Goal: Entertainment & Leisure: Consume media (video, audio)

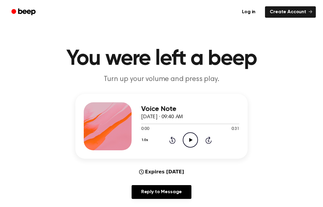
click at [188, 140] on icon "Play Audio" at bounding box center [190, 139] width 15 height 15
click at [198, 139] on div "1.0x Rewind 5 seconds Play Audio Skip 5 seconds" at bounding box center [190, 139] width 98 height 15
click at [197, 141] on icon "Play Audio" at bounding box center [190, 139] width 15 height 15
click at [194, 133] on circle at bounding box center [190, 139] width 15 height 15
click at [188, 132] on icon "Play Audio" at bounding box center [190, 139] width 15 height 15
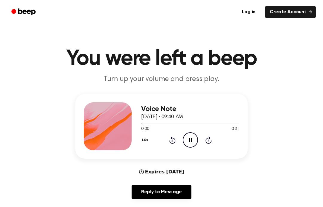
click at [195, 136] on icon "Pause Audio" at bounding box center [190, 139] width 15 height 15
click at [190, 134] on icon "Play Audio" at bounding box center [190, 139] width 15 height 15
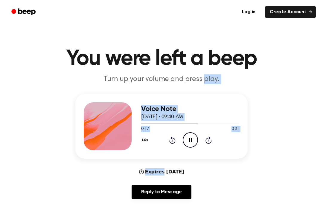
click at [37, 128] on div "Voice Note [DATE] · 09:40 AM 0:17 0:31 Your browser does not support the [objec…" at bounding box center [161, 149] width 309 height 110
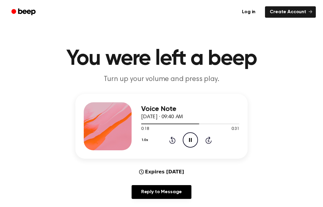
click at [53, 124] on div "Voice Note [DATE] · 09:40 AM 0:18 0:31 Your browser does not support the [objec…" at bounding box center [161, 149] width 309 height 110
click at [187, 142] on icon "Pause Audio" at bounding box center [190, 139] width 15 height 15
click at [192, 139] on icon "Play Audio" at bounding box center [190, 139] width 15 height 15
click at [171, 138] on icon "Rewind 5 seconds" at bounding box center [172, 140] width 7 height 8
click at [174, 140] on icon "Rewind 5 seconds" at bounding box center [172, 140] width 7 height 8
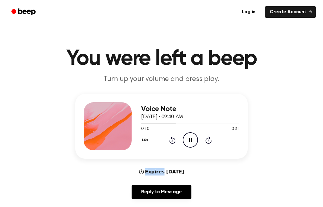
click at [171, 138] on icon at bounding box center [172, 139] width 6 height 7
click at [160, 137] on div "1.0x Rewind 5 seconds Pause Audio Skip 5 seconds" at bounding box center [190, 139] width 98 height 15
click at [172, 137] on icon at bounding box center [172, 139] width 6 height 7
click at [185, 132] on icon "Pause Audio" at bounding box center [190, 139] width 15 height 15
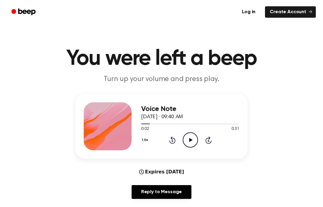
click at [170, 139] on icon "Rewind 5 seconds" at bounding box center [172, 140] width 7 height 8
click at [193, 136] on icon "Play Audio" at bounding box center [190, 139] width 15 height 15
click at [1, 7] on div "Log in Create Account" at bounding box center [161, 12] width 323 height 24
click at [174, 143] on icon "Rewind 5 seconds" at bounding box center [172, 140] width 7 height 8
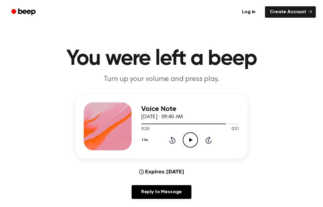
click at [173, 139] on icon at bounding box center [172, 140] width 1 height 2
click at [190, 133] on icon "Play Audio" at bounding box center [190, 139] width 15 height 15
